Goal: Check status: Check status

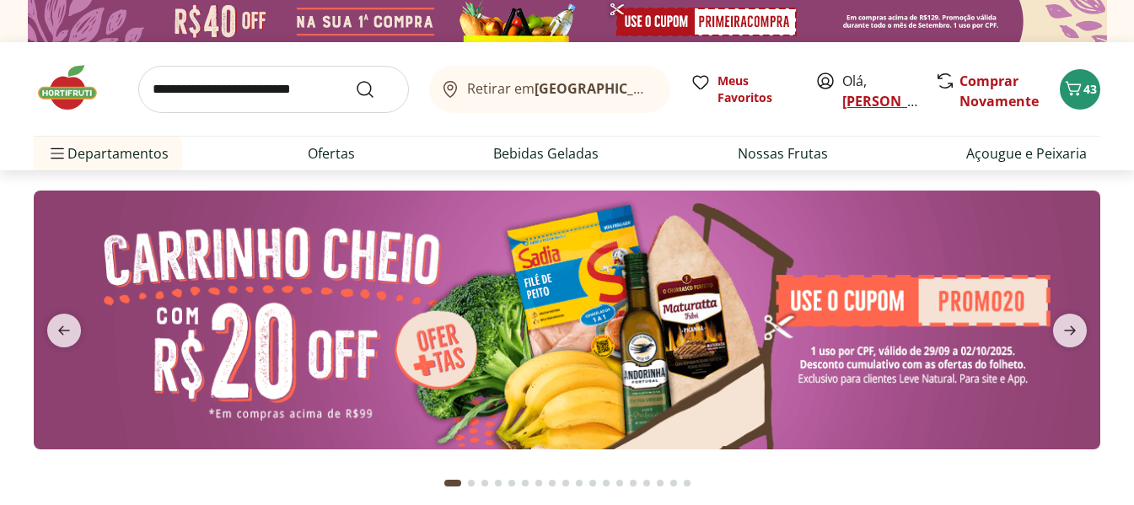
click at [862, 103] on link "[PERSON_NAME]" at bounding box center [897, 101] width 110 height 19
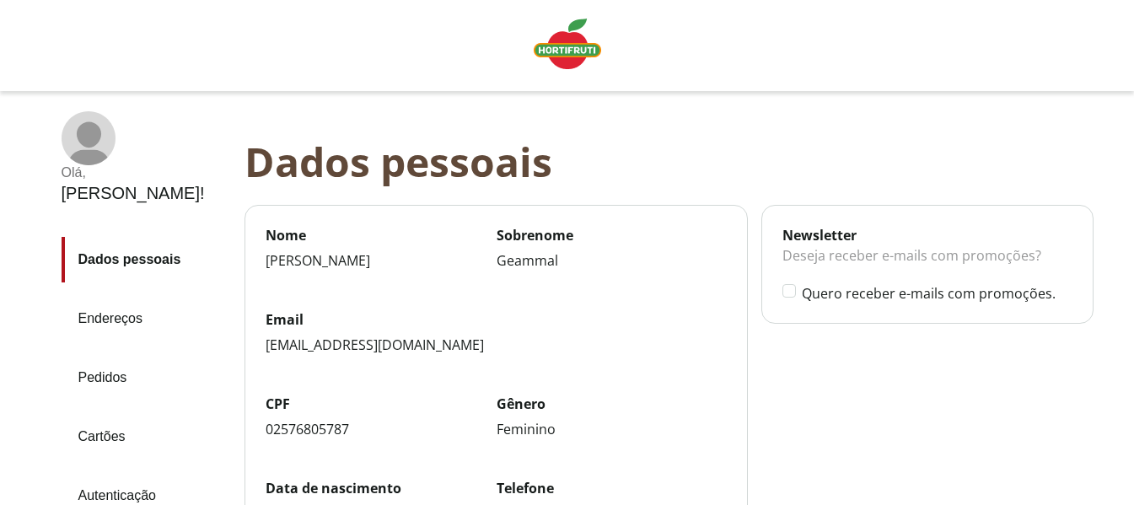
click at [115, 355] on link "Pedidos" at bounding box center [146, 378] width 169 height 46
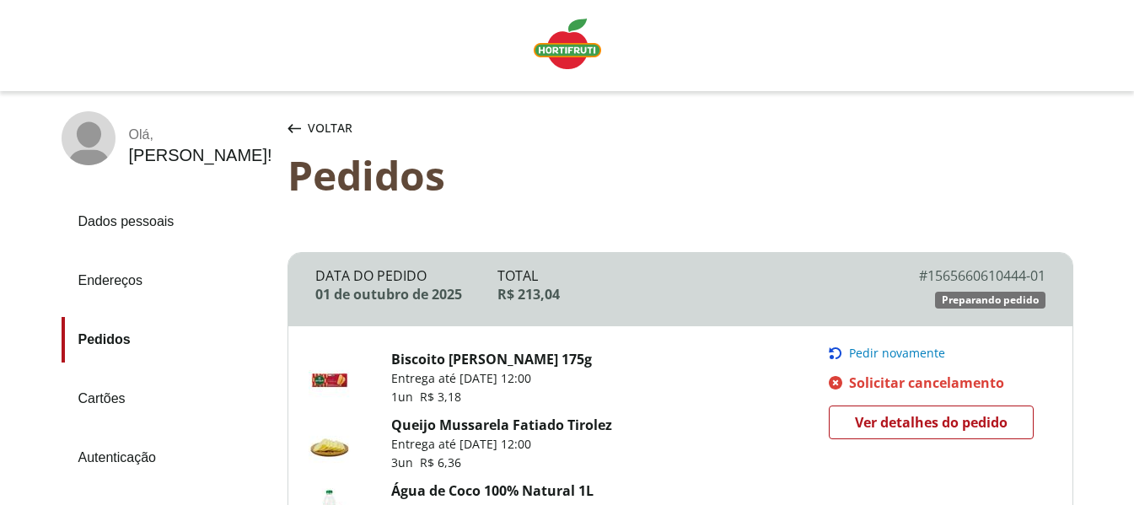
scroll to position [15, 0]
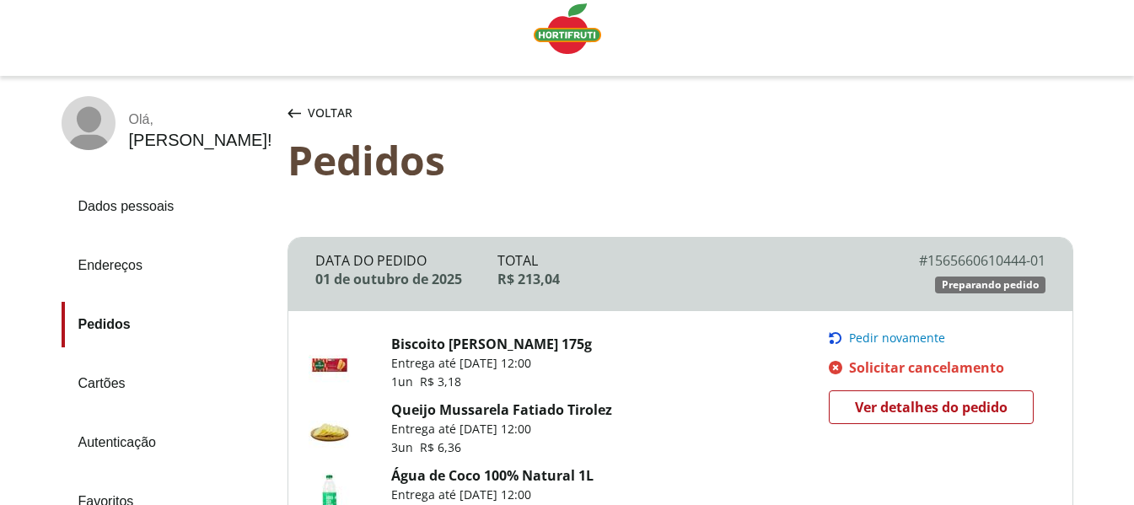
drag, startPoint x: 1133, startPoint y: 83, endPoint x: 1140, endPoint y: 124, distance: 42.0
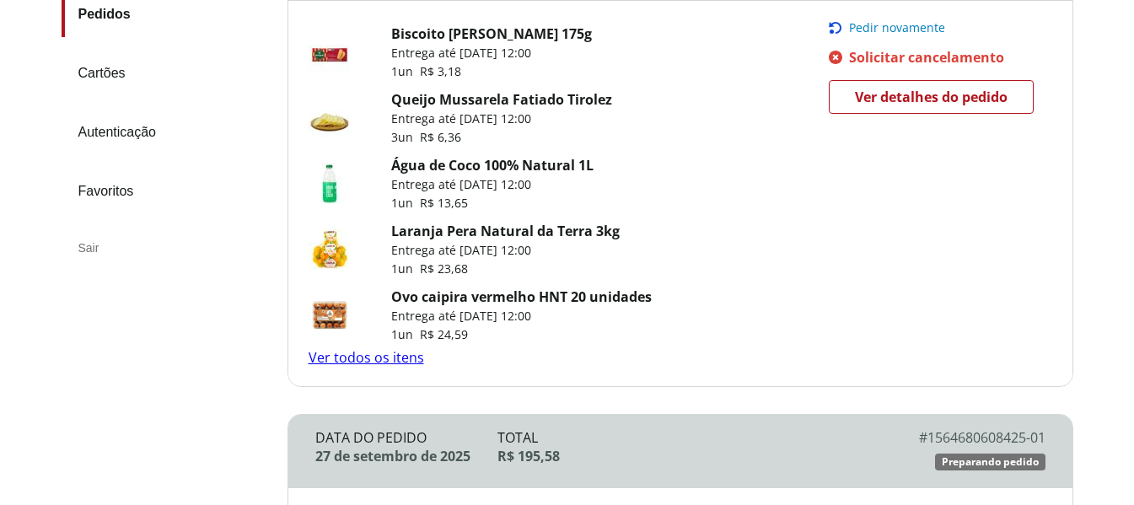
scroll to position [301, 0]
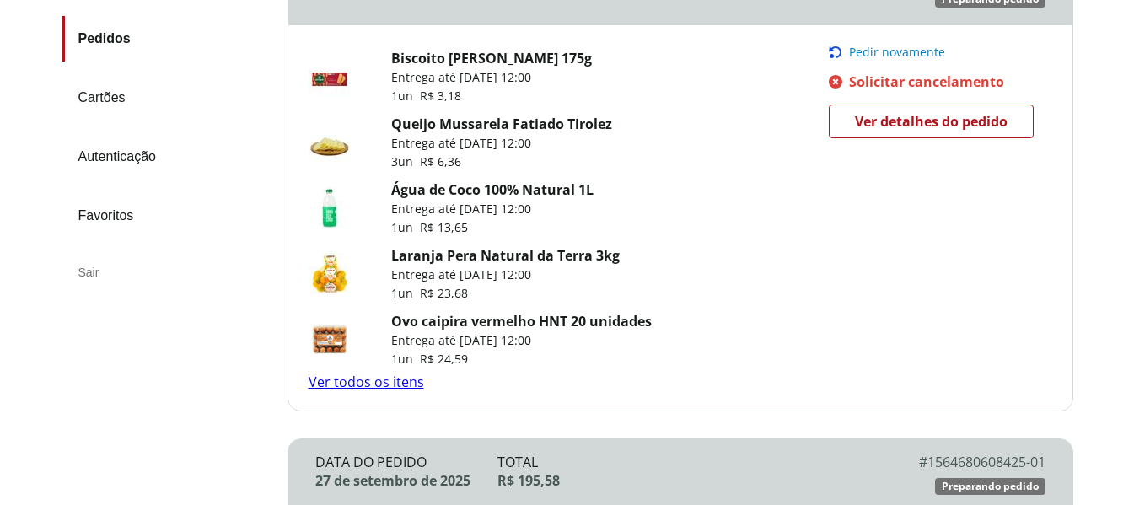
click at [341, 385] on link "Ver todos os itens" at bounding box center [366, 382] width 115 height 19
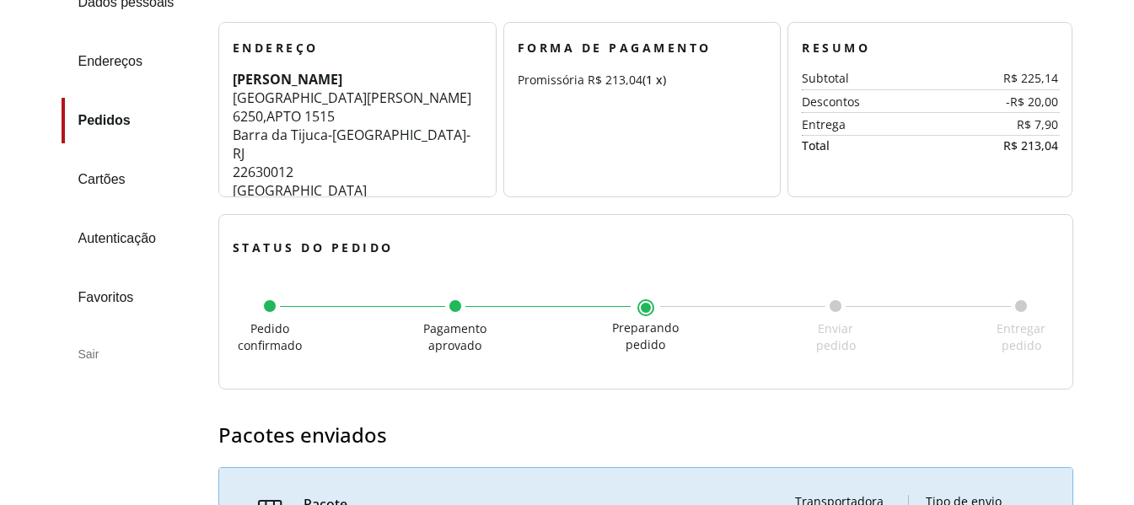
scroll to position [252, 0]
